Goal: Task Accomplishment & Management: Manage account settings

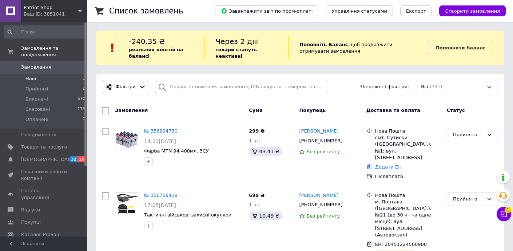
click at [68, 77] on li "Нові 0" at bounding box center [44, 79] width 89 height 10
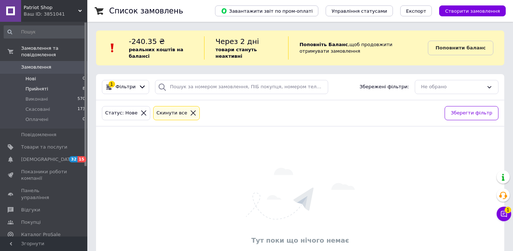
click at [61, 85] on li "Прийняті 8" at bounding box center [44, 89] width 89 height 10
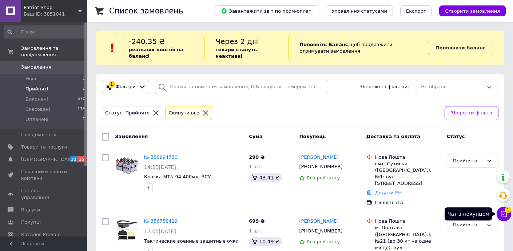
click at [503, 220] on button "Чат з покупцем 1" at bounding box center [503, 214] width 15 height 15
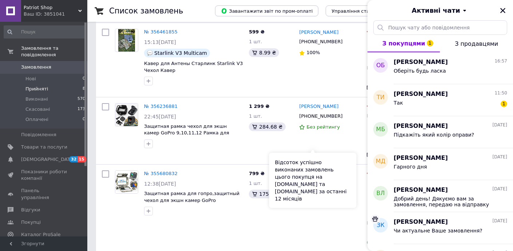
scroll to position [436, 0]
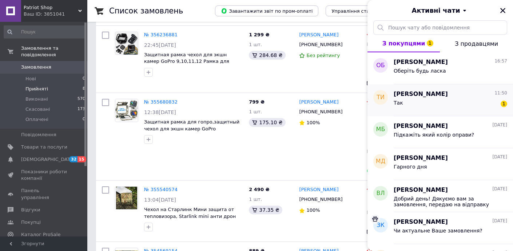
click at [414, 99] on div "Так 1" at bounding box center [449, 105] width 113 height 12
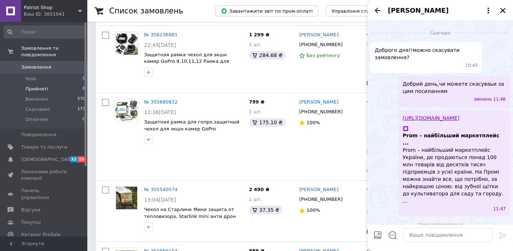
scroll to position [160, 0]
click at [499, 8] on icon "Закрити" at bounding box center [502, 10] width 7 height 7
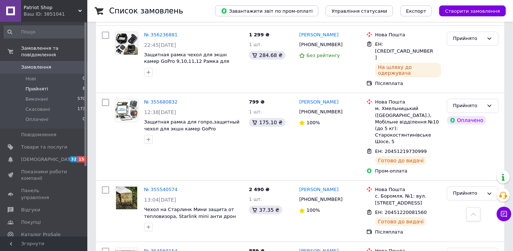
click at [51, 69] on span "Замовлення" at bounding box center [44, 67] width 46 height 7
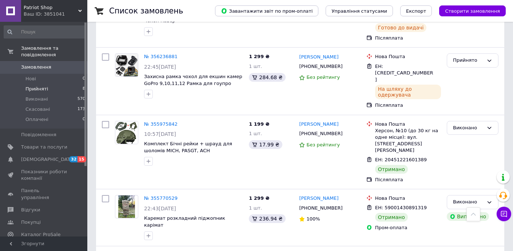
click at [68, 90] on li "Прийняті 8" at bounding box center [44, 89] width 89 height 10
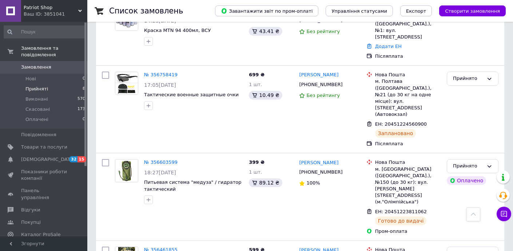
scroll to position [74, 0]
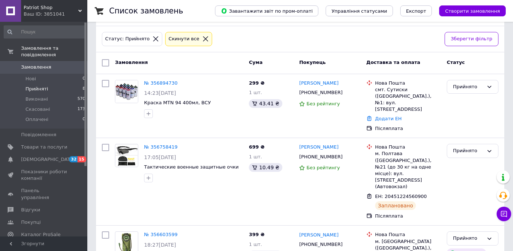
click at [61, 89] on li "Прийняті 8" at bounding box center [44, 89] width 89 height 10
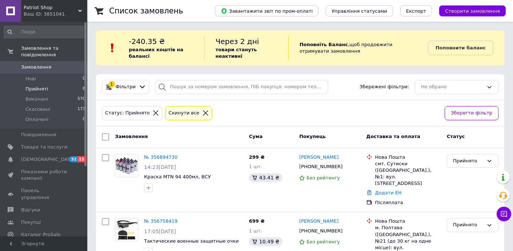
click at [25, 91] on li "Прийняті 8" at bounding box center [44, 89] width 89 height 10
click at [47, 146] on span "Товари та послуги" at bounding box center [44, 147] width 46 height 7
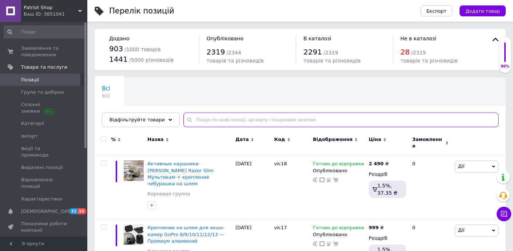
click at [222, 118] on input "text" at bounding box center [340, 120] width 315 height 15
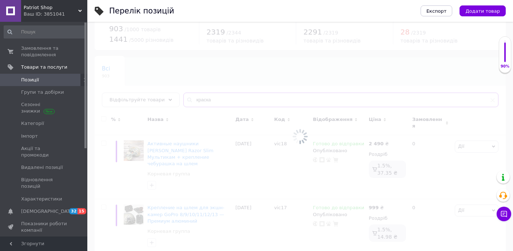
scroll to position [81, 0]
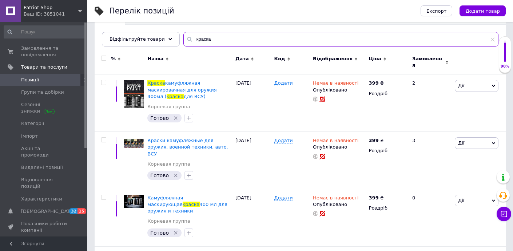
type input "краска"
click at [103, 58] on input "checkbox" at bounding box center [103, 58] width 5 height 5
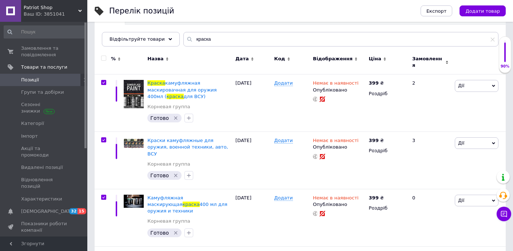
checkbox input "true"
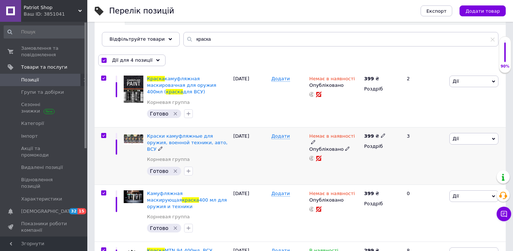
scroll to position [123, 0]
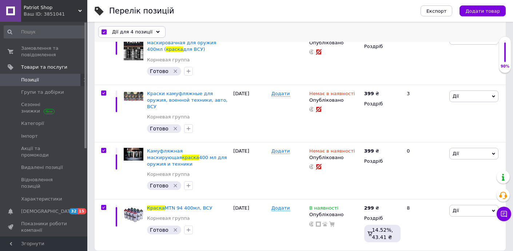
click at [143, 31] on span "Дії для 4 позиції" at bounding box center [132, 32] width 40 height 7
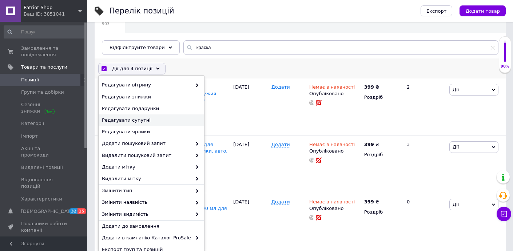
scroll to position [106, 0]
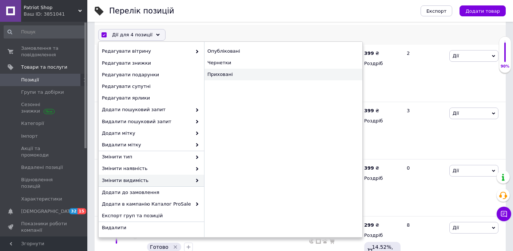
click at [260, 79] on div "Приховані" at bounding box center [283, 75] width 158 height 12
checkbox input "false"
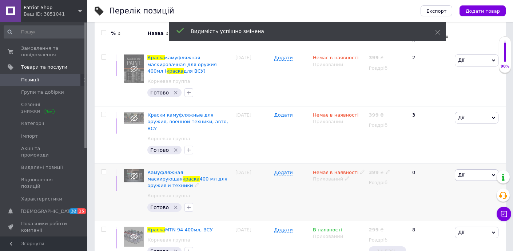
scroll to position [117, 0]
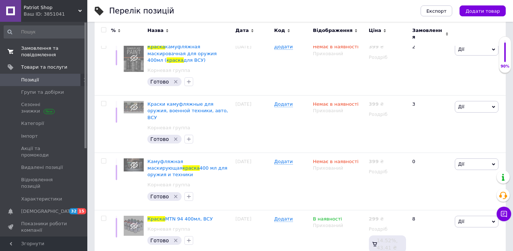
click at [56, 49] on span "Замовлення та повідомлення" at bounding box center [44, 51] width 46 height 13
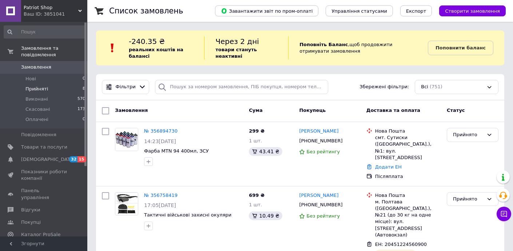
click at [64, 89] on li "Прийняті 8" at bounding box center [44, 89] width 89 height 10
